Goal: Obtain resource: Download file/media

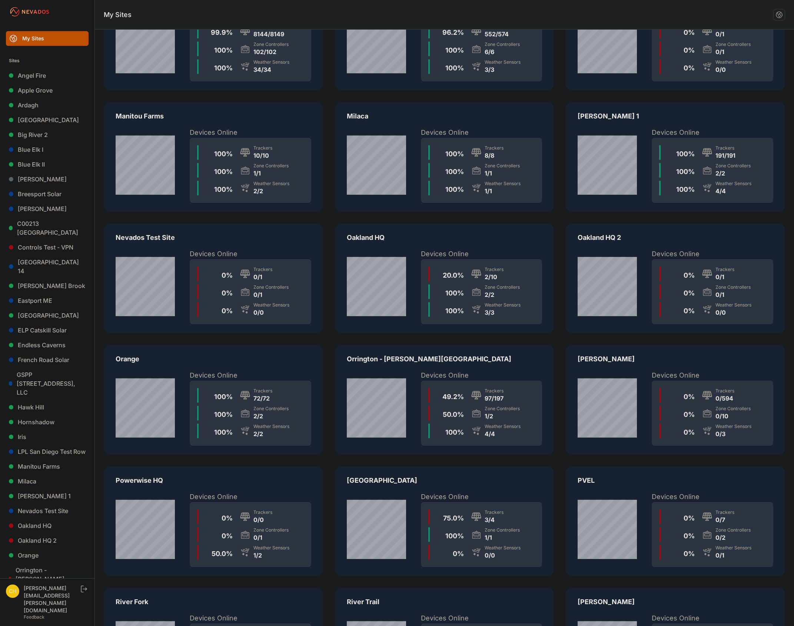
scroll to position [852, 0]
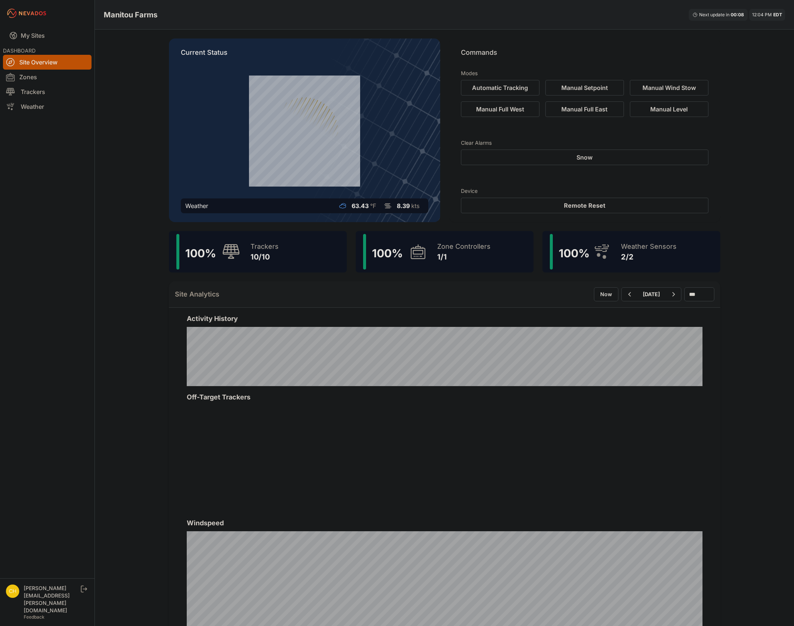
click at [615, 255] on div "Weather Sensors 2/2" at bounding box center [644, 252] width 63 height 36
drag, startPoint x: 511, startPoint y: 244, endPoint x: 122, endPoint y: 217, distance: 390.3
click at [122, 217] on div "Manitou Farms Next update in 00 : 00 12:05 PM EDT Current Status Weather 63.45 …" at bounding box center [397, 409] width 794 height 819
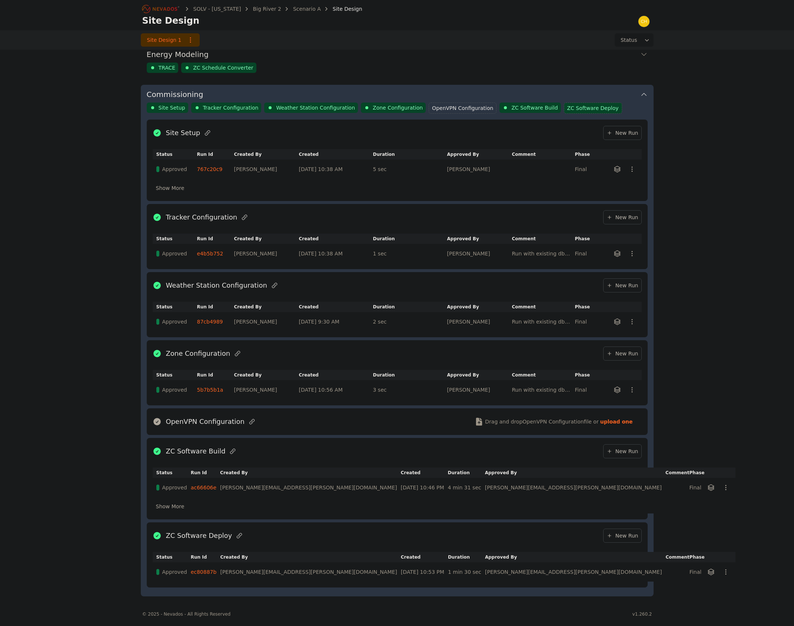
scroll to position [212, 0]
click at [167, 8] on icon "Breadcrumb" at bounding box center [161, 9] width 41 height 12
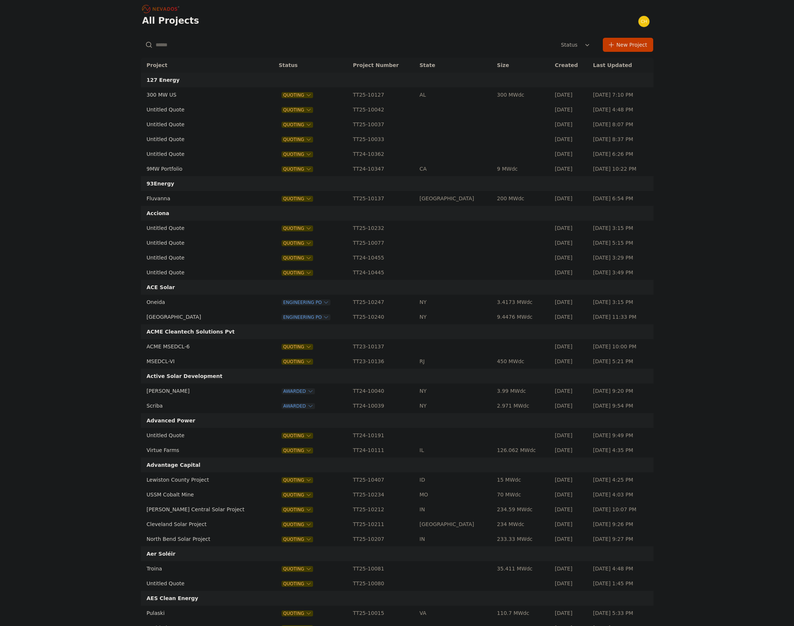
click at [170, 46] on input "text" at bounding box center [224, 44] width 166 height 13
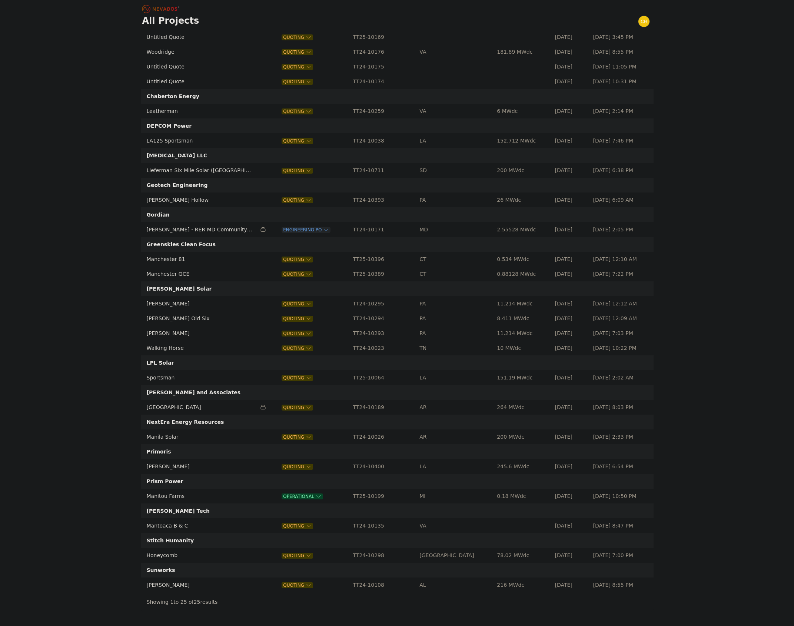
scroll to position [143, 0]
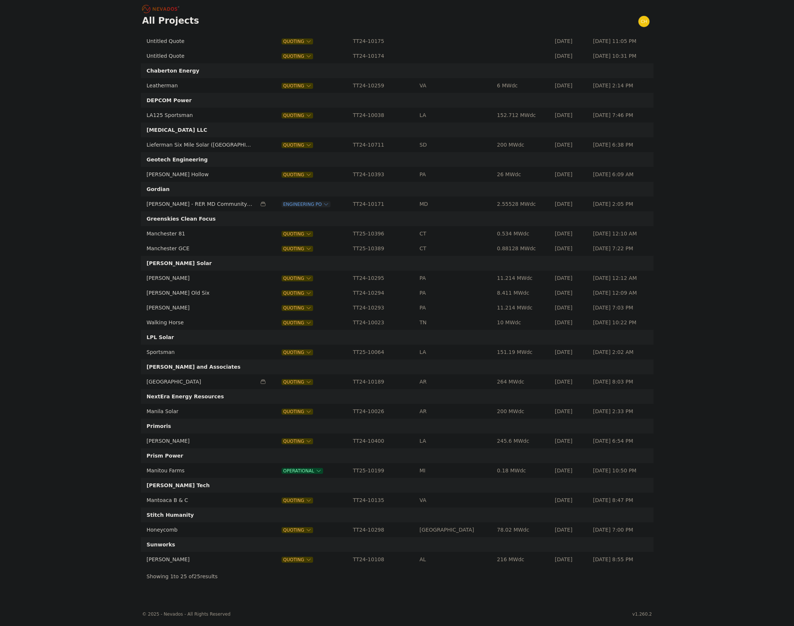
type input "***"
click at [169, 473] on td "Manitou Farms" at bounding box center [199, 470] width 116 height 15
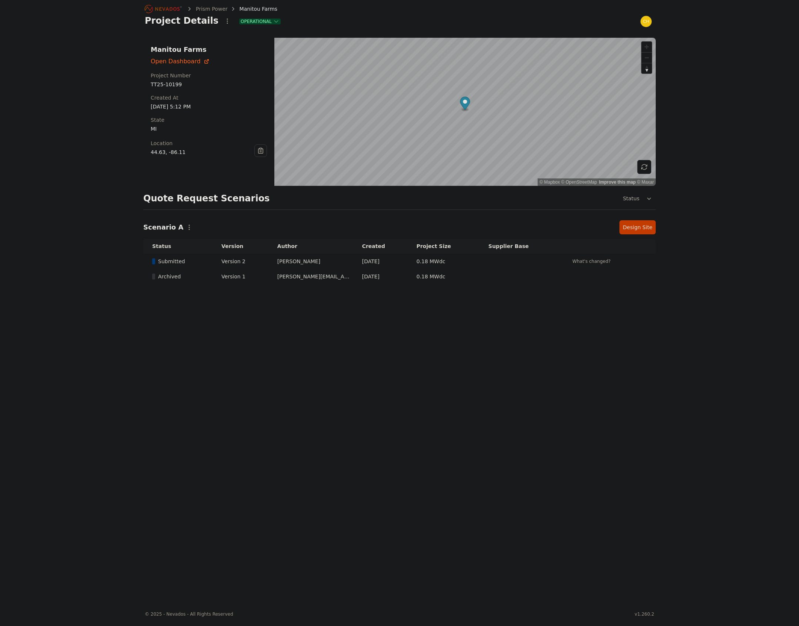
click at [636, 227] on link "Design Site" at bounding box center [638, 227] width 36 height 14
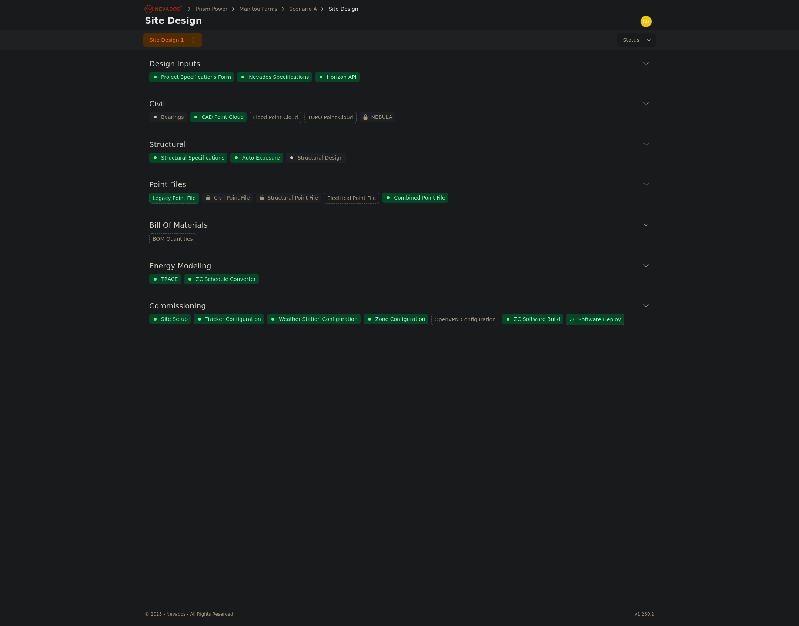
click at [645, 304] on icon at bounding box center [646, 305] width 7 height 7
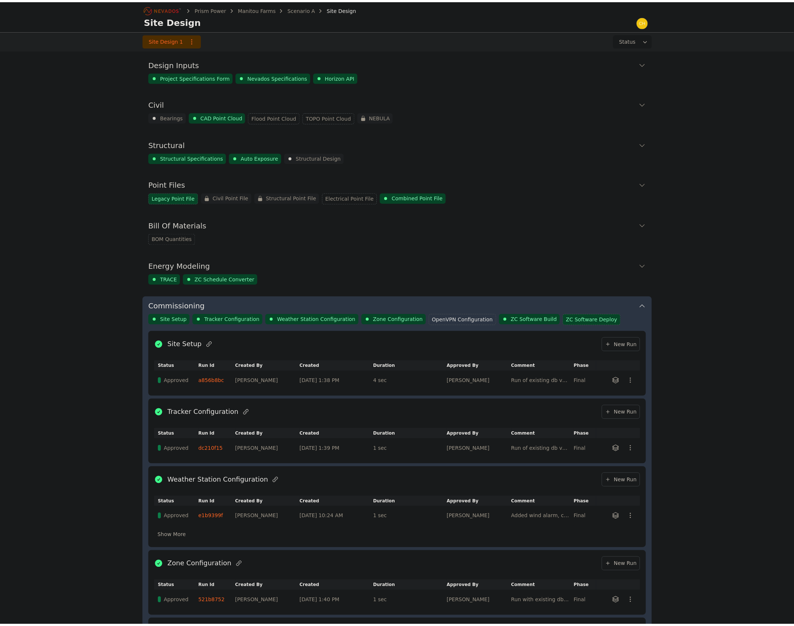
scroll to position [212, 0]
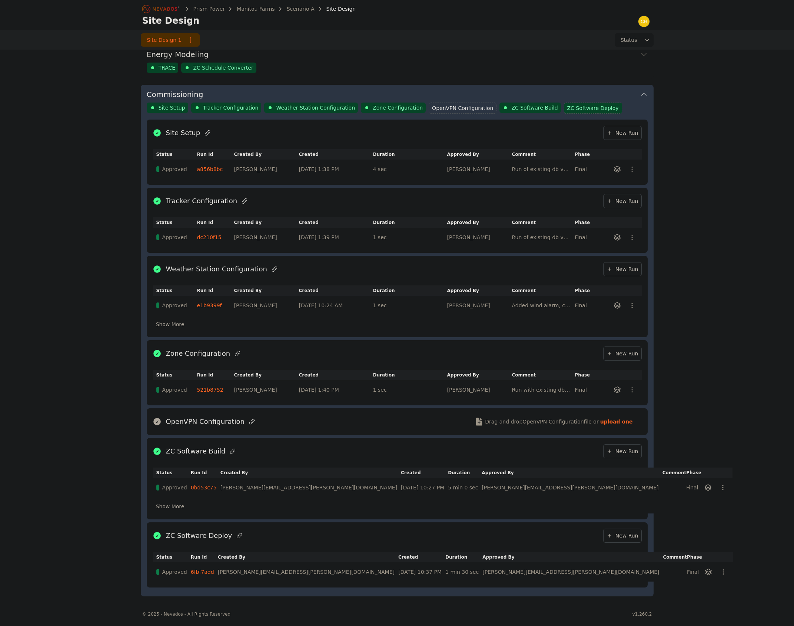
click at [210, 488] on link "0bd53c75" at bounding box center [204, 488] width 26 height 6
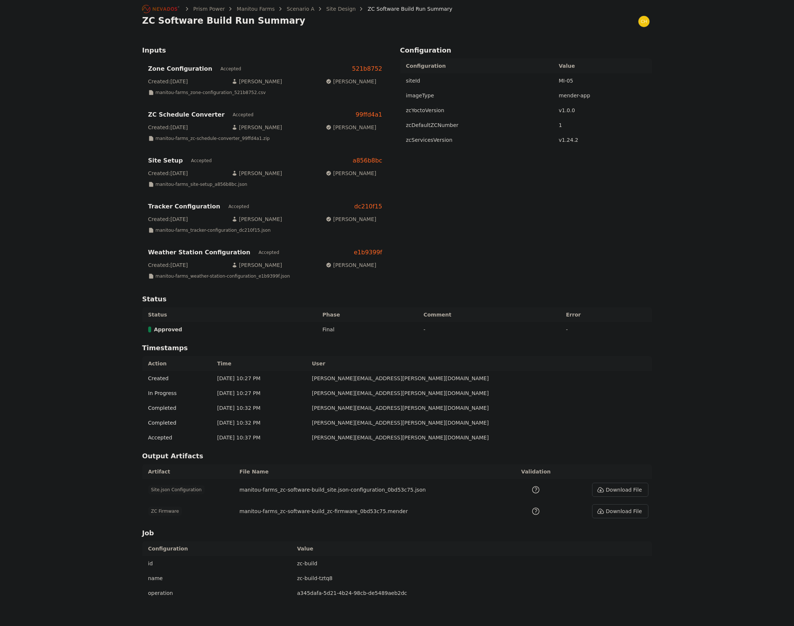
click at [615, 494] on button "Download File" at bounding box center [620, 490] width 56 height 14
drag, startPoint x: 588, startPoint y: 40, endPoint x: 560, endPoint y: 21, distance: 34.3
click at [588, 40] on div "Inputs Zone Configuration Accepted 521b8752 Created: 08/08/25 Ted Elliott Ted E…" at bounding box center [397, 325] width 510 height 579
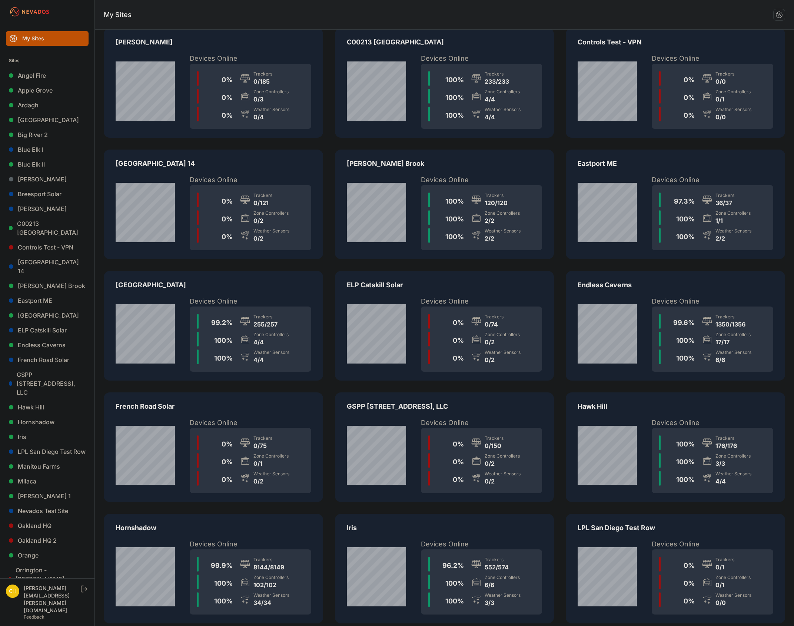
scroll to position [370, 0]
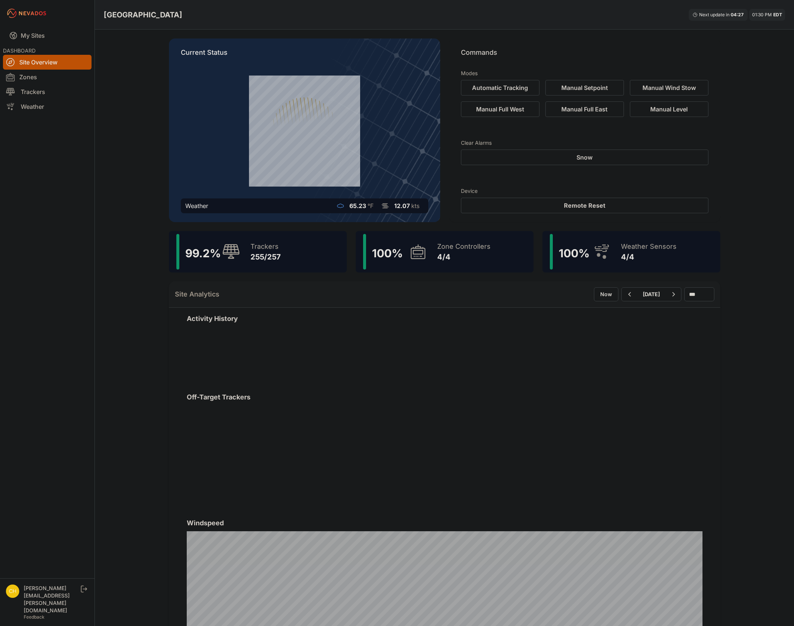
click at [589, 259] on span "100 %" at bounding box center [574, 253] width 31 height 13
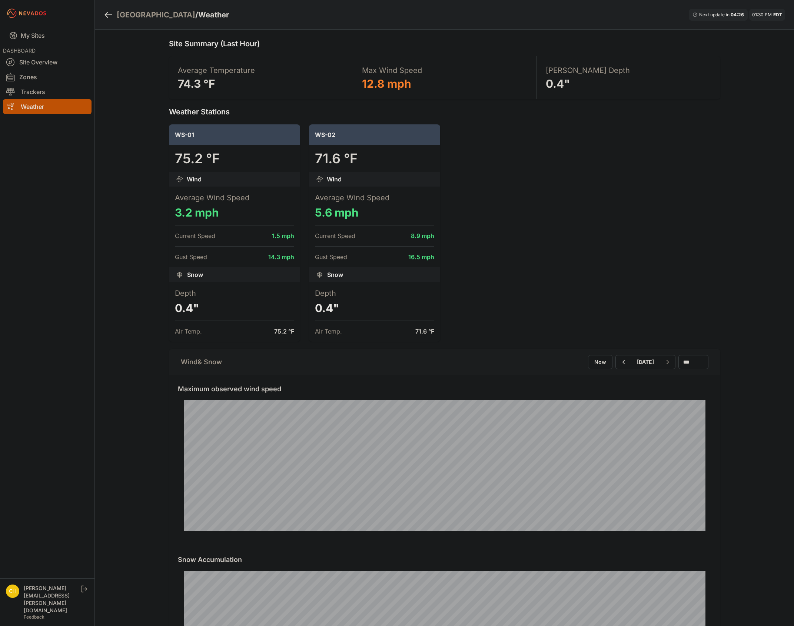
click at [433, 256] on dd "16.5 mph" at bounding box center [421, 257] width 26 height 9
click at [50, 80] on link "Zones" at bounding box center [47, 77] width 89 height 15
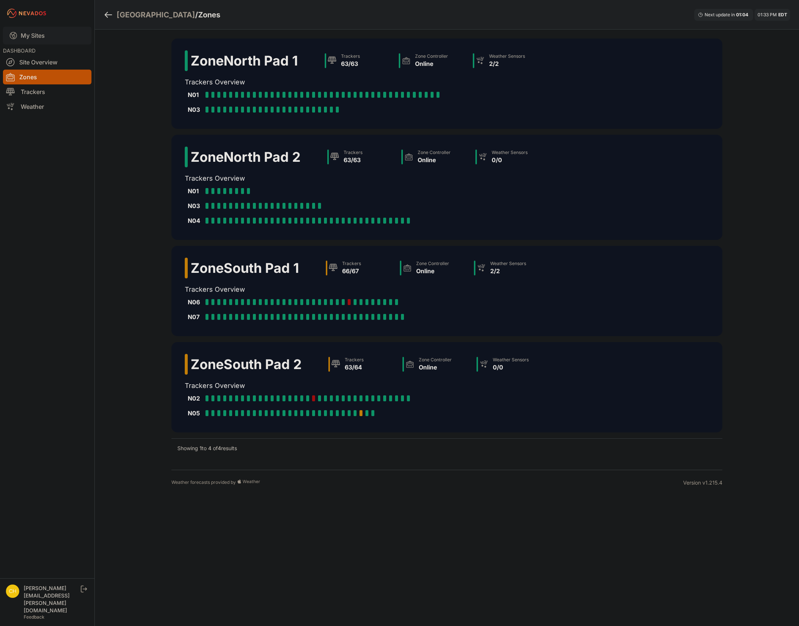
click at [43, 33] on link "My Sites" at bounding box center [47, 36] width 89 height 18
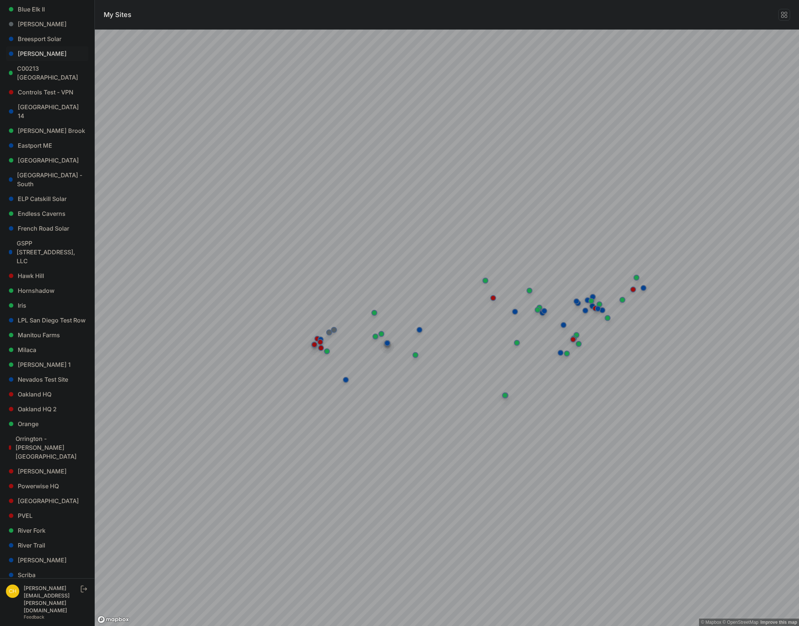
scroll to position [153, 0]
click at [47, 171] on link "East Road - South" at bounding box center [47, 182] width 83 height 24
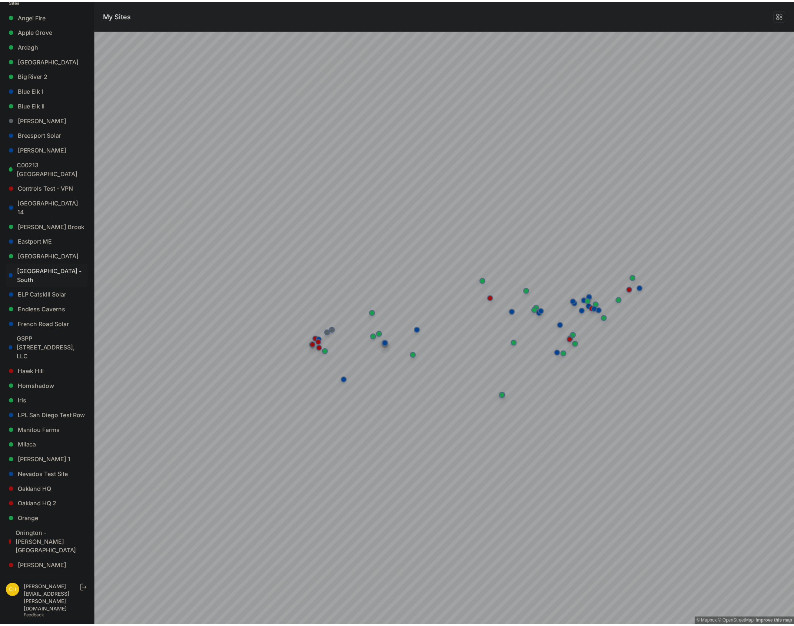
scroll to position [74, 0]
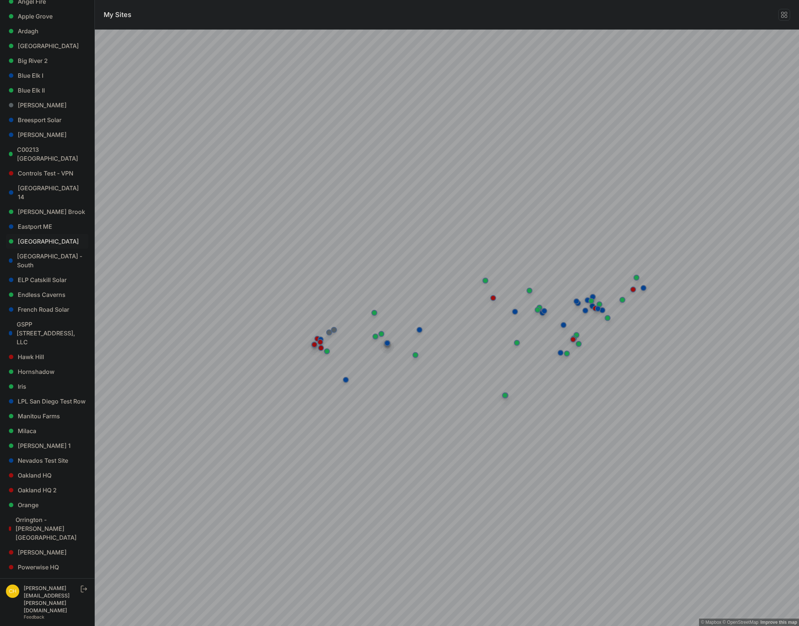
click at [42, 236] on link "[GEOGRAPHIC_DATA]" at bounding box center [47, 241] width 83 height 15
